Goal: Transaction & Acquisition: Purchase product/service

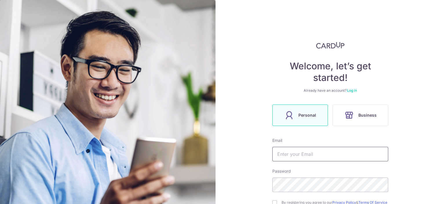
scroll to position [68, 0]
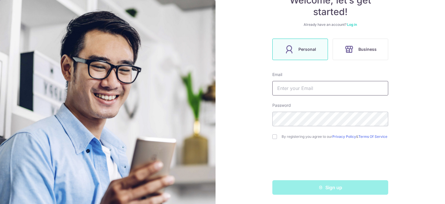
click at [290, 85] on input "text" at bounding box center [330, 88] width 116 height 14
type input "r"
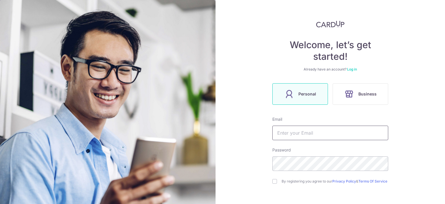
scroll to position [0, 0]
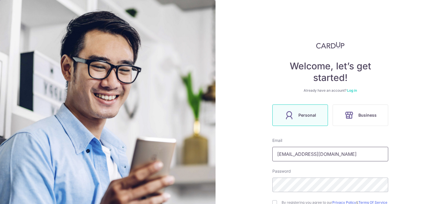
type input "rajatm02@gmail.com"
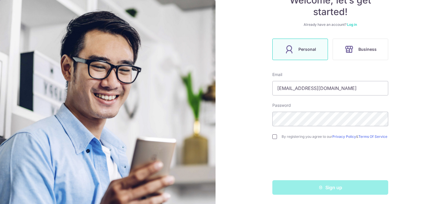
click at [272, 135] on input "checkbox" at bounding box center [274, 136] width 5 height 5
checkbox input "true"
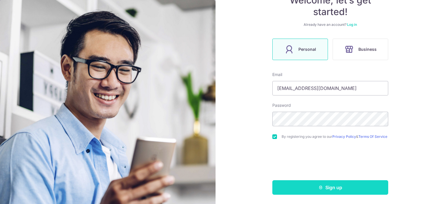
click at [341, 187] on button "Sign up" at bounding box center [330, 187] width 116 height 14
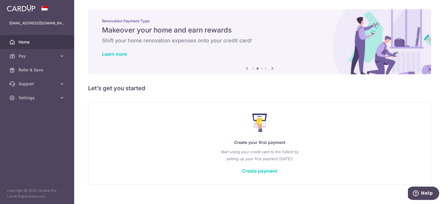
scroll to position [4, 0]
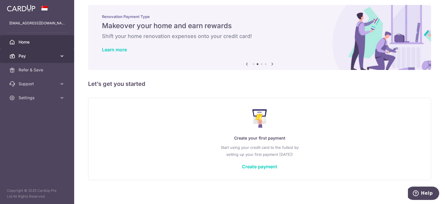
click at [66, 54] on link "Pay" at bounding box center [37, 56] width 74 height 14
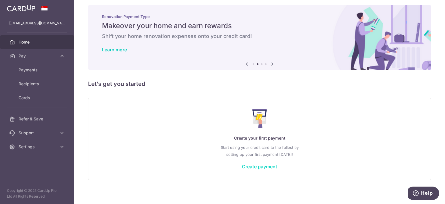
click at [265, 166] on link "Create payment" at bounding box center [259, 166] width 35 height 6
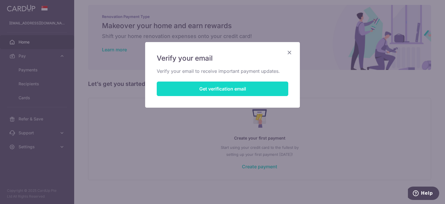
click at [235, 88] on button "Get verification email" at bounding box center [222, 88] width 131 height 14
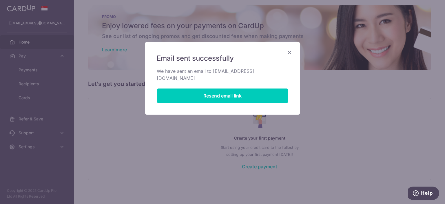
click at [288, 48] on div "Email sent successfully We have sent an email to rajatm02@gmail.com Resend emai…" at bounding box center [222, 78] width 155 height 72
click at [288, 52] on icon "Close" at bounding box center [289, 52] width 7 height 7
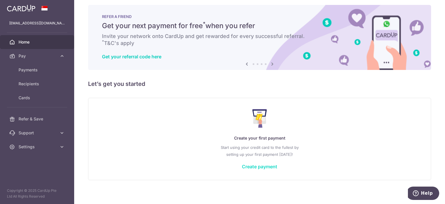
click at [250, 164] on link "Create payment" at bounding box center [259, 166] width 35 height 6
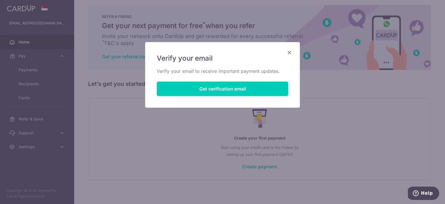
click at [290, 50] on icon "Close" at bounding box center [289, 52] width 7 height 7
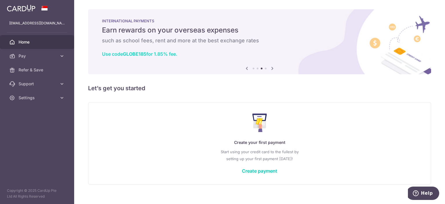
click at [136, 55] on b "GLOBE185" at bounding box center [134, 54] width 23 height 6
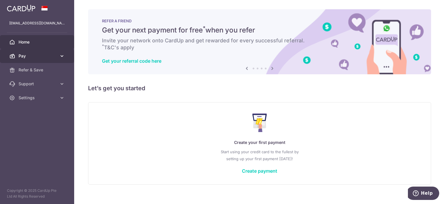
click at [63, 56] on icon at bounding box center [62, 56] width 6 height 6
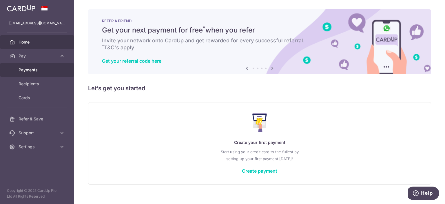
click at [41, 69] on span "Payments" at bounding box center [38, 70] width 38 height 6
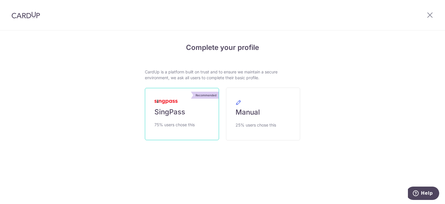
click at [196, 113] on link "Recommended SingPass 75% users chose this" at bounding box center [182, 114] width 74 height 52
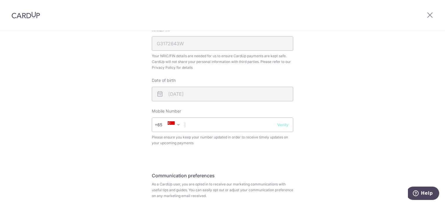
scroll to position [180, 0]
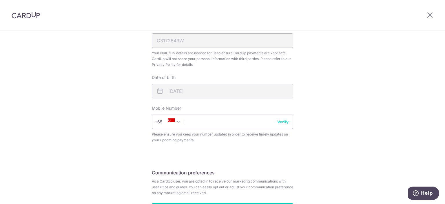
click at [232, 120] on input "text" at bounding box center [222, 121] width 141 height 14
type input "88690504"
click at [332, 118] on div "Review your details Your Details Please provide your full name as per your NRIC…" at bounding box center [222, 50] width 445 height 398
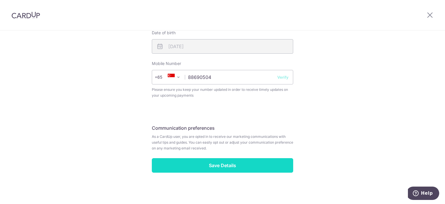
click at [248, 163] on input "Save Details" at bounding box center [222, 165] width 141 height 14
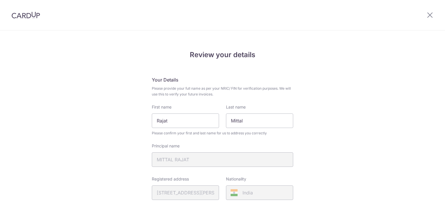
scroll to position [233, 0]
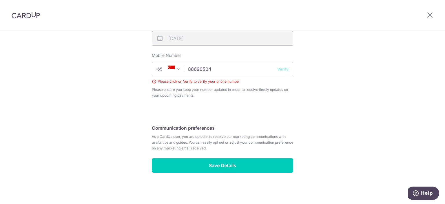
click at [281, 72] on input "88690504" at bounding box center [222, 69] width 141 height 14
click at [281, 68] on button "Verify" at bounding box center [282, 69] width 11 height 6
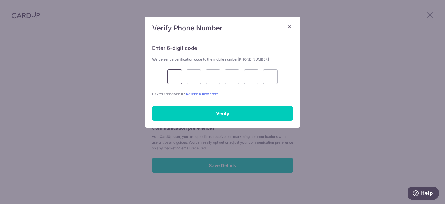
click at [174, 77] on input "text" at bounding box center [174, 76] width 14 height 14
type input "5"
type input "7"
type input "8"
type input "2"
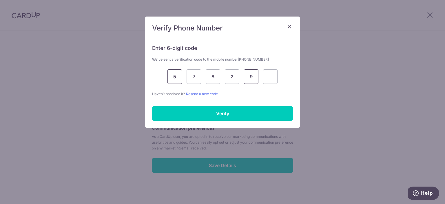
type input "9"
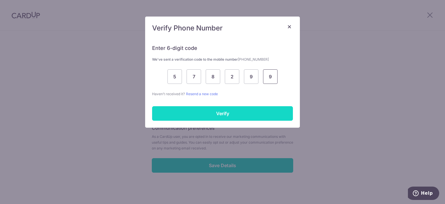
type input "9"
click at [185, 111] on input "Verify" at bounding box center [222, 113] width 141 height 14
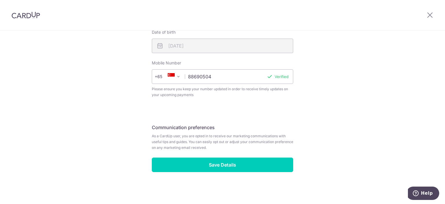
scroll to position [225, 0]
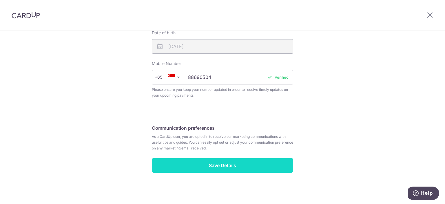
click at [229, 163] on input "Save Details" at bounding box center [222, 165] width 141 height 14
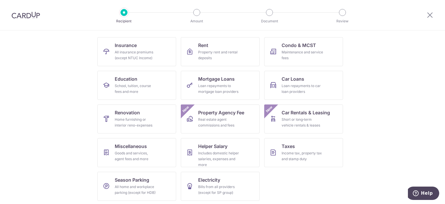
scroll to position [55, 0]
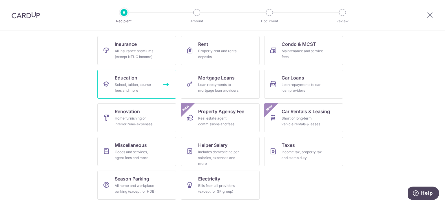
click at [131, 82] on div "School, tuition, course fees and more" at bounding box center [136, 88] width 42 height 12
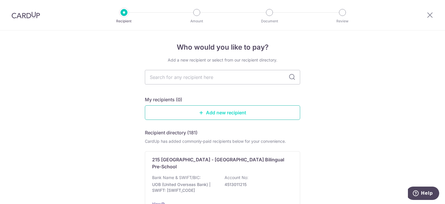
click at [211, 113] on link "Add new recipient" at bounding box center [222, 112] width 155 height 14
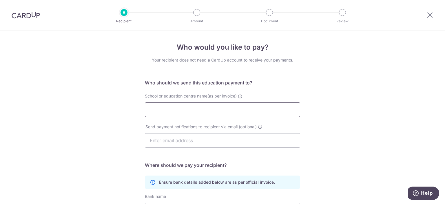
click at [197, 111] on input "School or education centre name(as per invoice)" at bounding box center [222, 109] width 155 height 14
click at [173, 110] on input "School or education centre name(as per invoice)" at bounding box center [222, 109] width 155 height 14
click at [427, 15] on icon at bounding box center [429, 14] width 7 height 7
